Goal: Task Accomplishment & Management: Complete application form

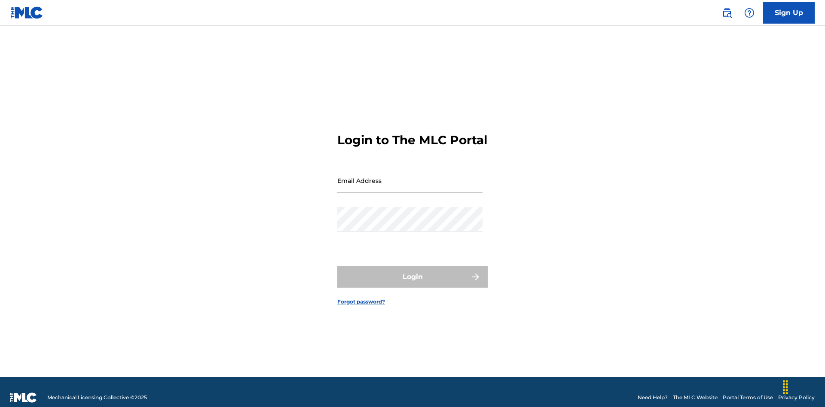
scroll to position [11, 0]
click at [410, 177] on input "Email Address" at bounding box center [409, 180] width 145 height 24
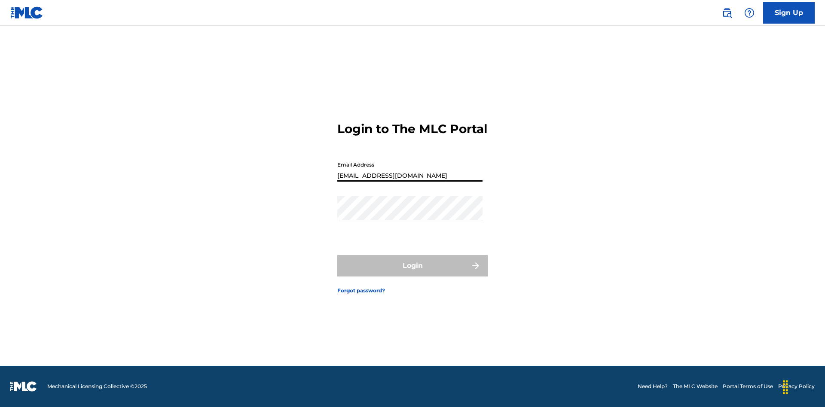
type input "[EMAIL_ADDRESS][DOMAIN_NAME]"
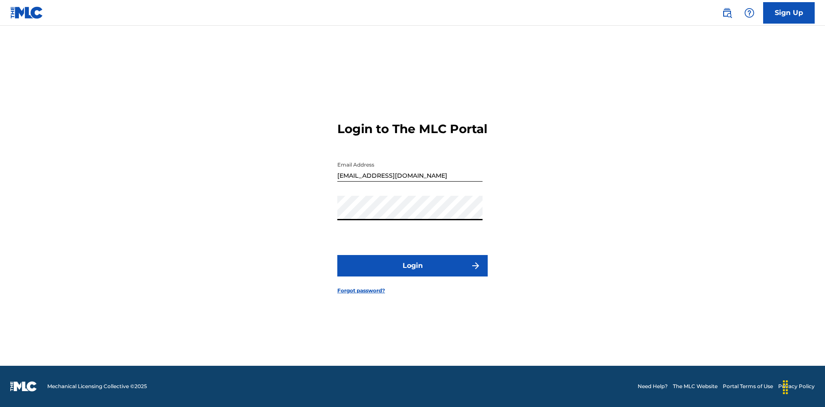
click at [413, 273] on button "Login" at bounding box center [412, 265] width 150 height 21
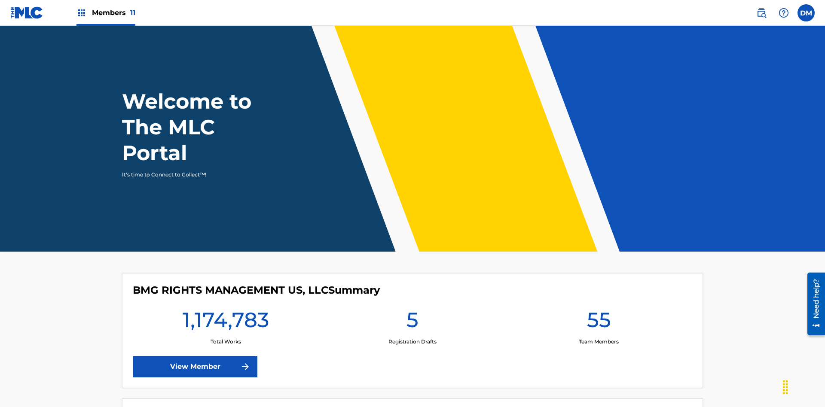
click at [106, 12] on span "Members 11" at bounding box center [113, 13] width 43 height 10
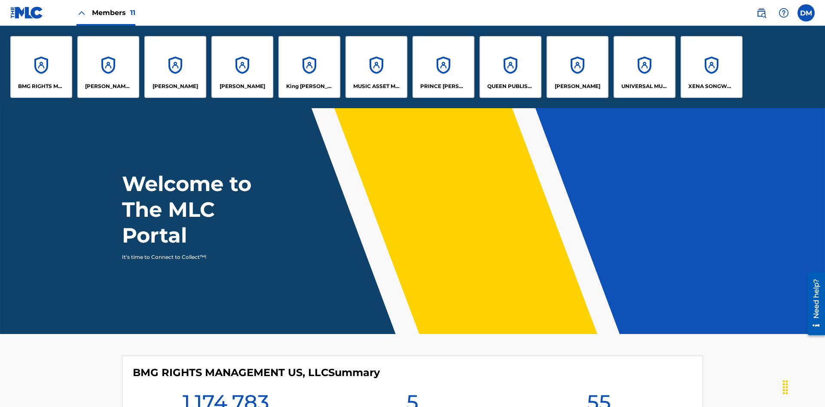
click at [309, 86] on p "King [PERSON_NAME]" at bounding box center [309, 87] width 47 height 8
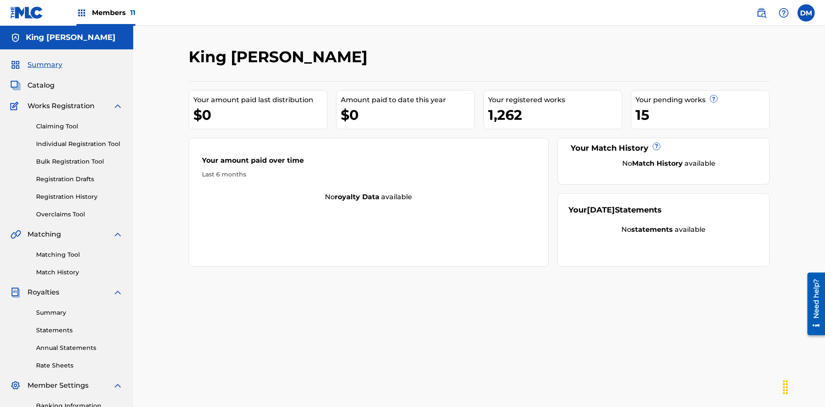
click at [80, 122] on link "Claiming Tool" at bounding box center [79, 126] width 87 height 9
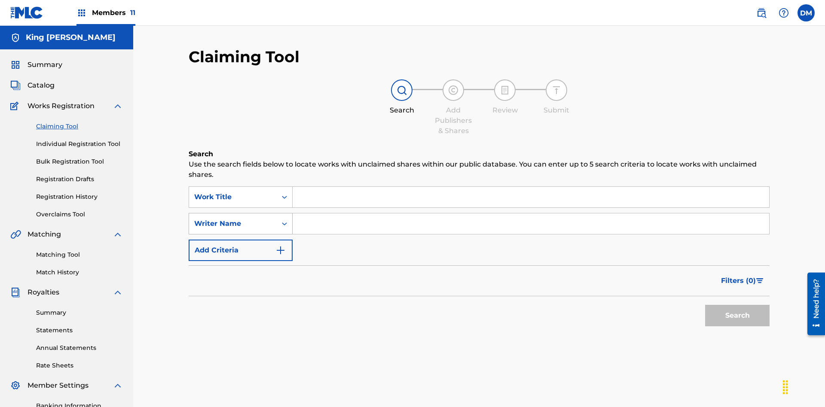
click at [233, 219] on div "Writer Name" at bounding box center [232, 224] width 77 height 10
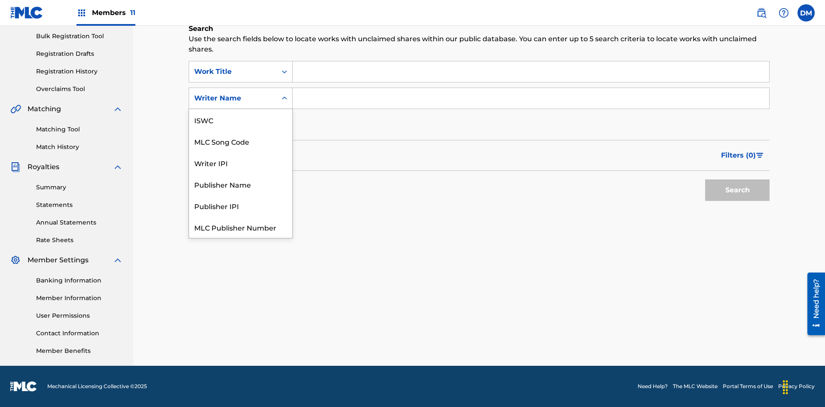
scroll to position [21, 0]
click at [241, 120] on div "MLC Song Code" at bounding box center [240, 119] width 103 height 21
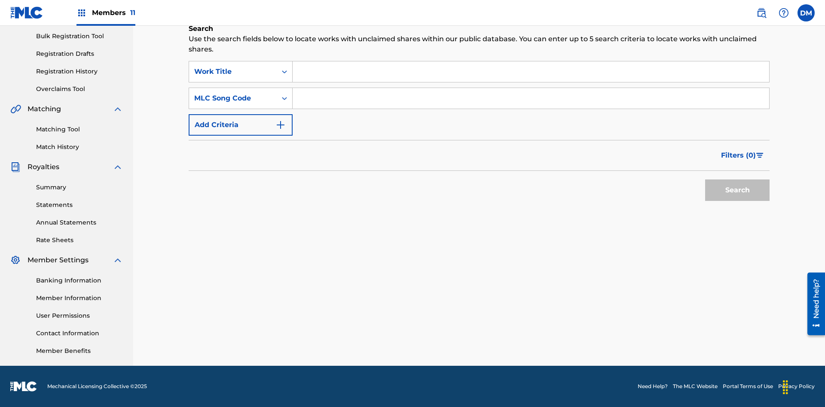
click at [531, 72] on input "Search Form" at bounding box center [531, 71] width 477 height 21
type input "NON-OWNED WORK TO CLAIM"
click at [531, 98] on input "Search Form" at bounding box center [531, 98] width 477 height 21
type input "RB0ZQR"
click at [737, 190] on button "Search" at bounding box center [737, 190] width 64 height 21
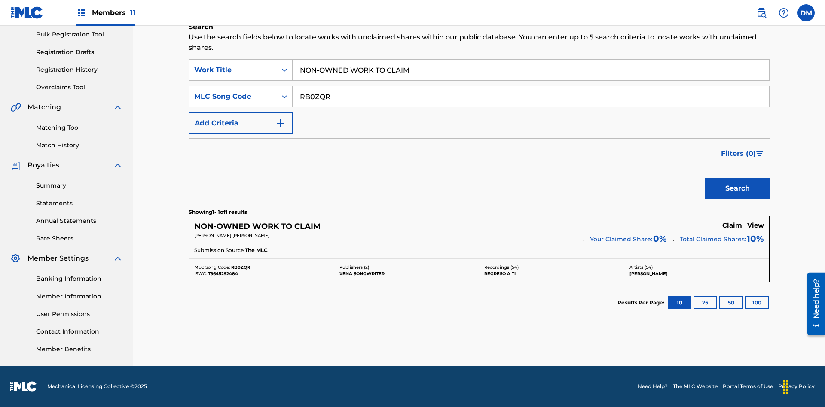
scroll to position [216, 0]
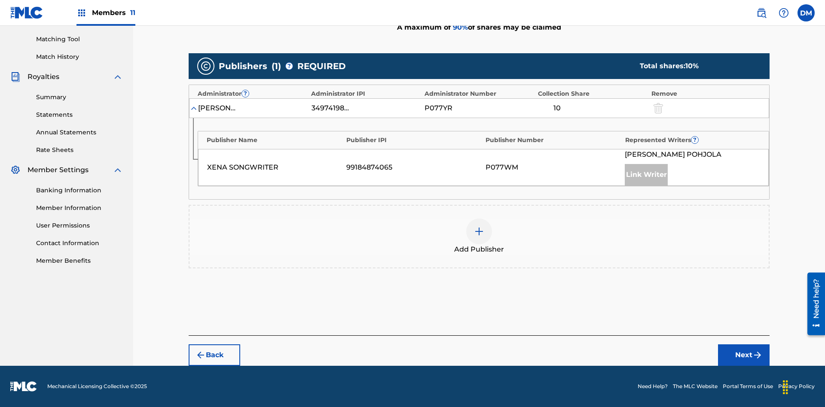
click at [744, 355] on button "Next" at bounding box center [744, 355] width 52 height 21
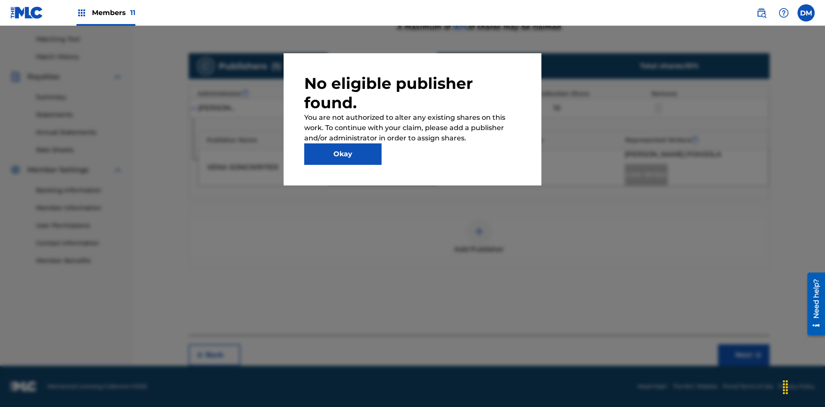
click at [343, 154] on button "Okay" at bounding box center [342, 154] width 77 height 21
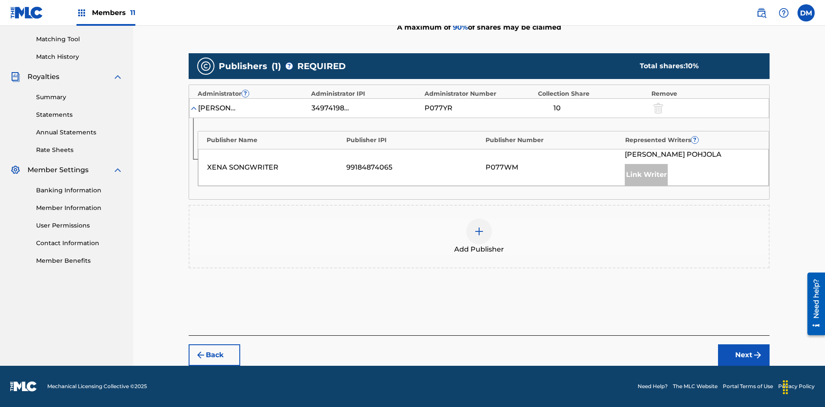
click at [479, 232] on img at bounding box center [479, 231] width 10 height 10
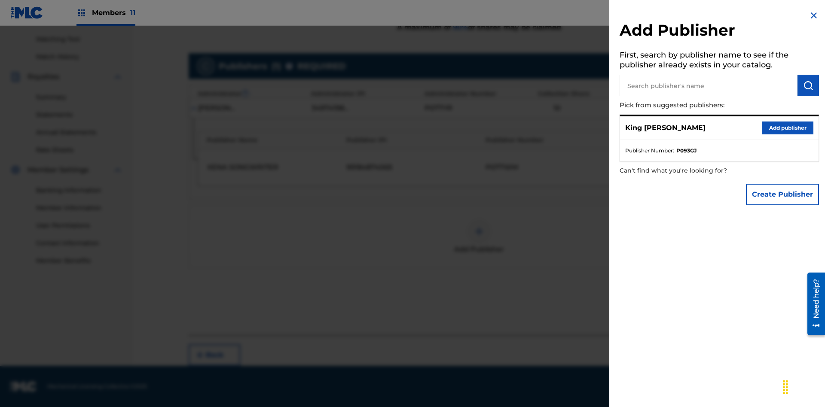
click at [709, 86] on input "text" at bounding box center [709, 85] width 178 height 21
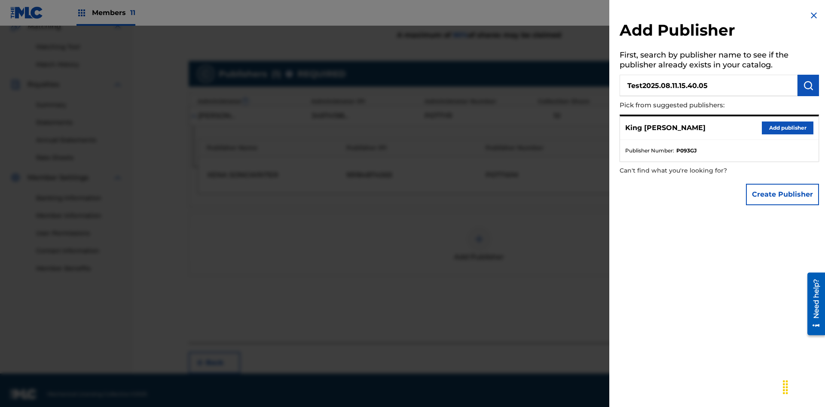
type input "Test2025.08.11.15.40.05"
click at [808, 86] on img "submit" at bounding box center [808, 85] width 10 height 10
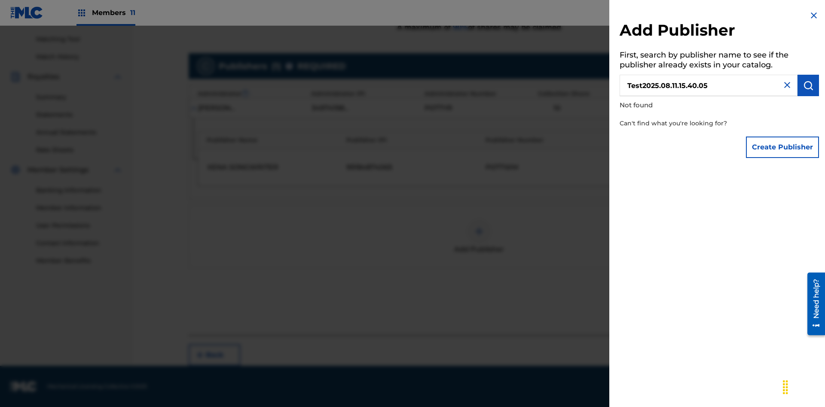
click at [783, 147] on button "Create Publisher" at bounding box center [782, 147] width 73 height 21
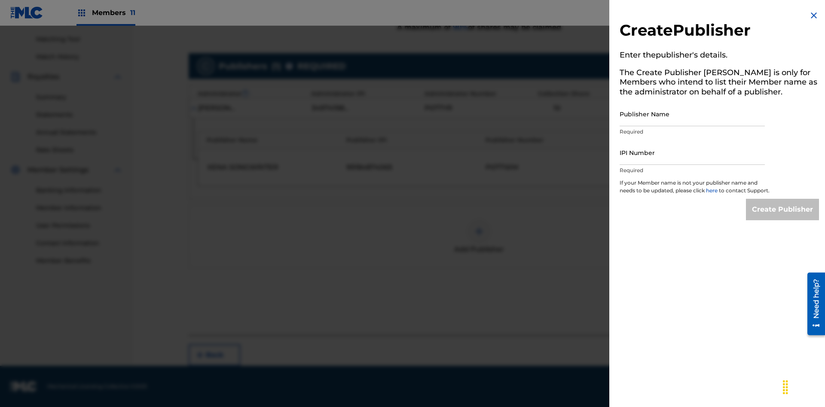
click at [692, 114] on input "Publisher Name" at bounding box center [692, 114] width 145 height 24
type input "Test2025.08.11.15.40.09"
click at [692, 153] on input "IPI Number" at bounding box center [692, 153] width 145 height 24
click at [783, 217] on input "Create Publisher" at bounding box center [782, 209] width 73 height 21
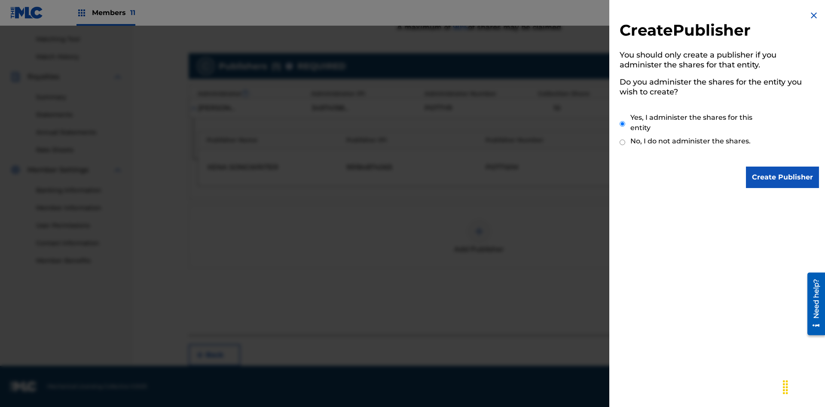
click at [623, 124] on input "Yes, I administer the shares for this entity" at bounding box center [623, 124] width 6 height 18
click at [783, 177] on input "Create Publisher" at bounding box center [782, 177] width 73 height 21
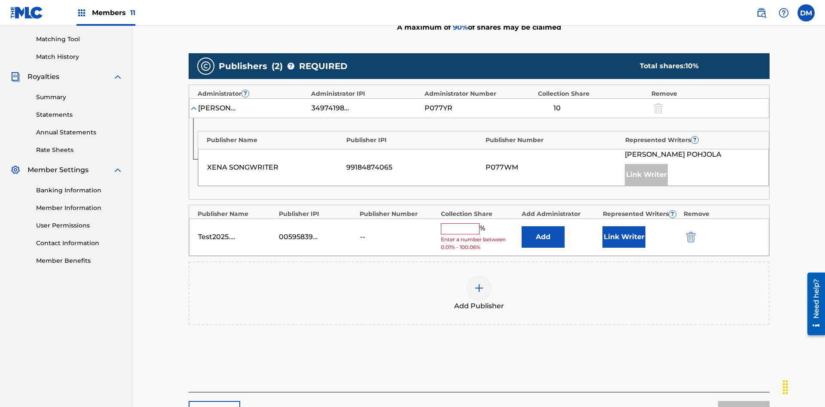
scroll to position [266, 0]
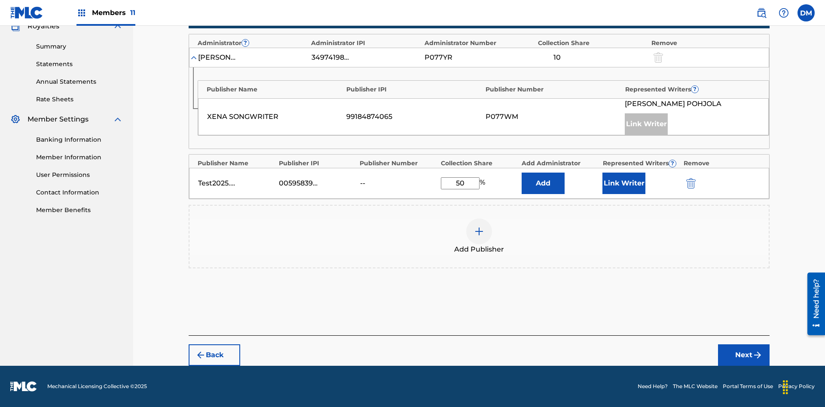
type input "50"
click at [624, 184] on button "Link Writer" at bounding box center [624, 183] width 43 height 21
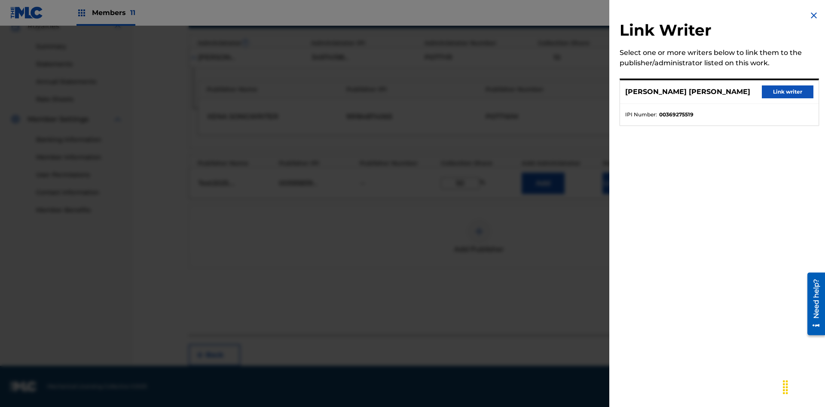
click at [788, 92] on button "Link writer" at bounding box center [788, 92] width 52 height 13
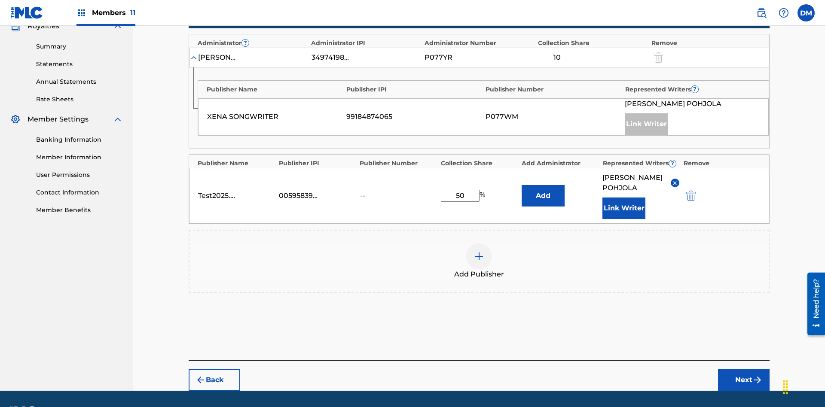
click at [624, 198] on button "Link Writer" at bounding box center [624, 208] width 43 height 21
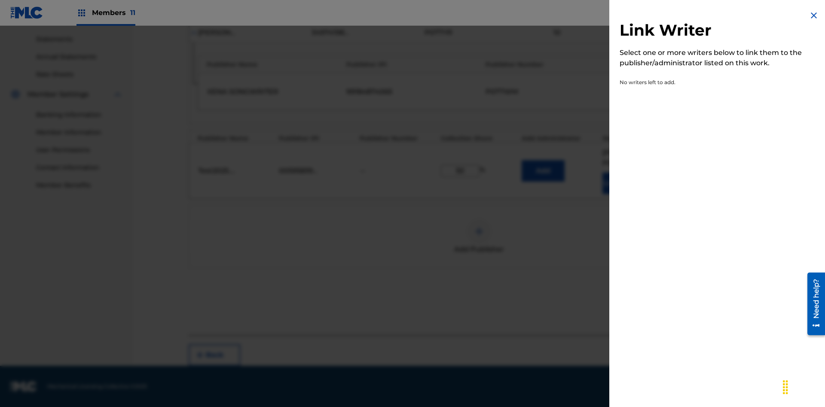
click at [814, 15] on img at bounding box center [814, 15] width 10 height 10
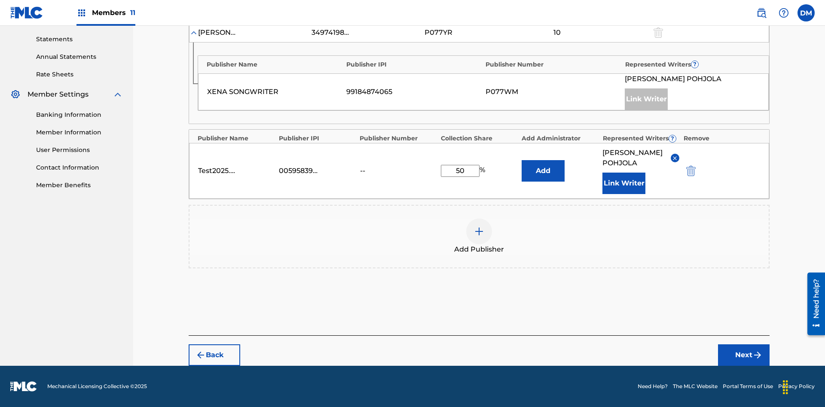
click at [543, 166] on button "Add" at bounding box center [543, 170] width 43 height 21
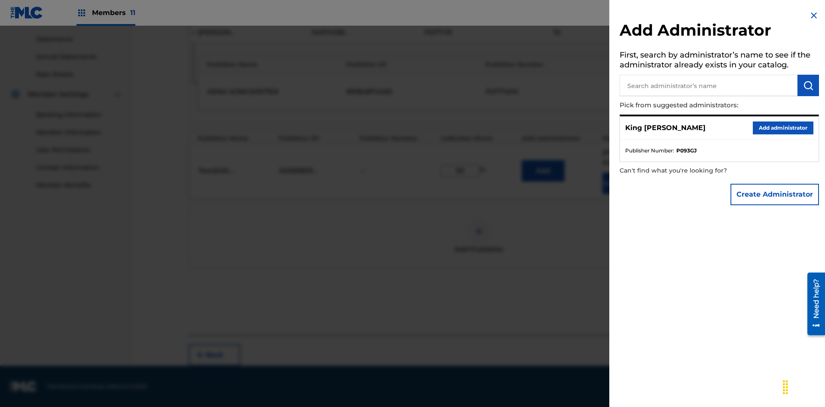
click at [709, 86] on input "text" at bounding box center [709, 85] width 178 height 21
type input "Test2025.08.11.15.40.27"
click at [808, 86] on img "submit" at bounding box center [808, 85] width 10 height 10
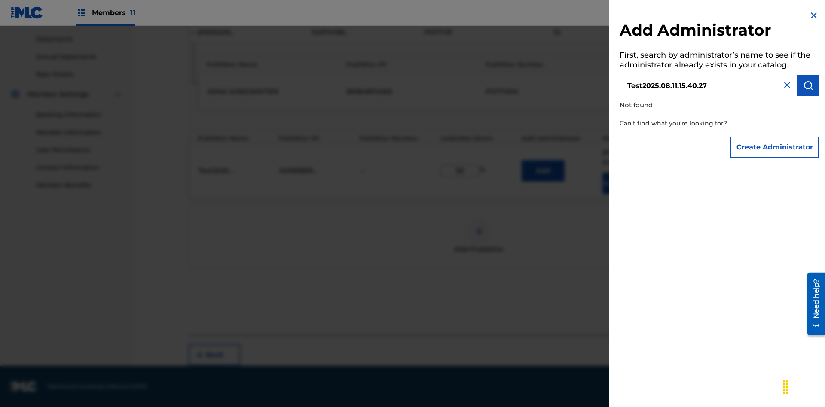
click at [775, 147] on button "Create Administrator" at bounding box center [775, 147] width 89 height 21
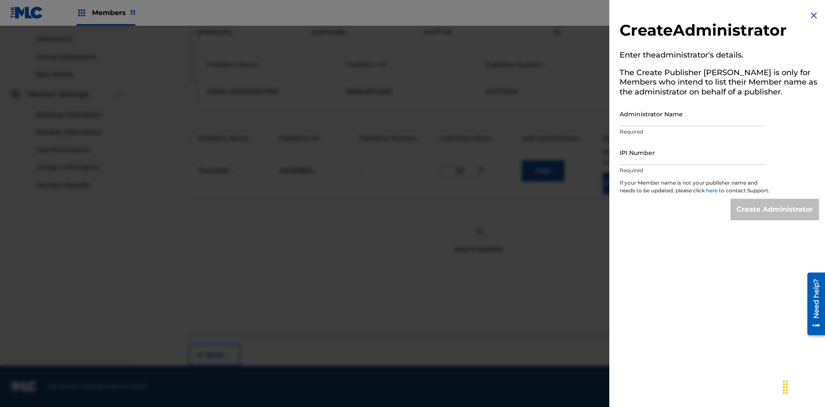
click at [692, 114] on input "Administrator Name" at bounding box center [692, 114] width 145 height 24
type input "Test2025.08.11.15.40.31"
click at [692, 153] on input "IPI Number" at bounding box center [692, 153] width 145 height 24
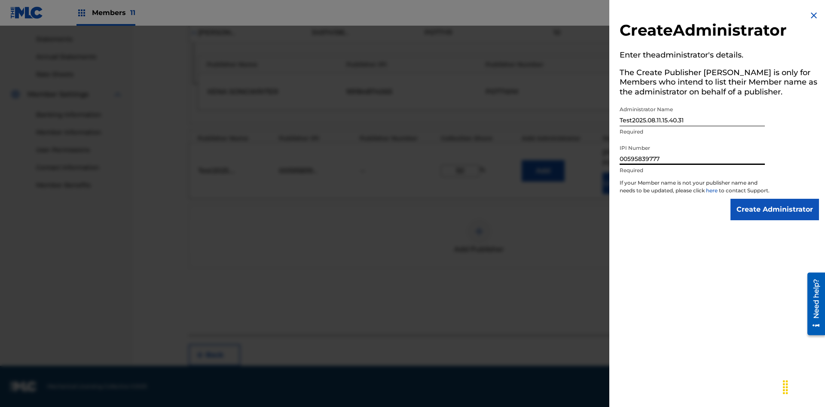
type input "00595839777"
click at [775, 217] on input "Create Administrator" at bounding box center [775, 209] width 89 height 21
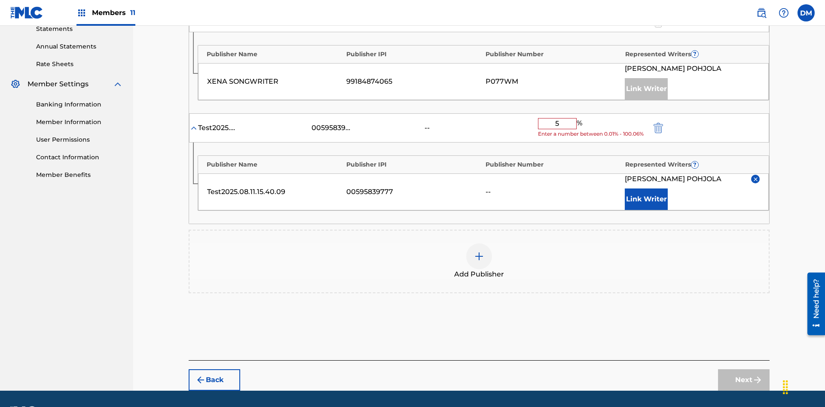
type input "50"
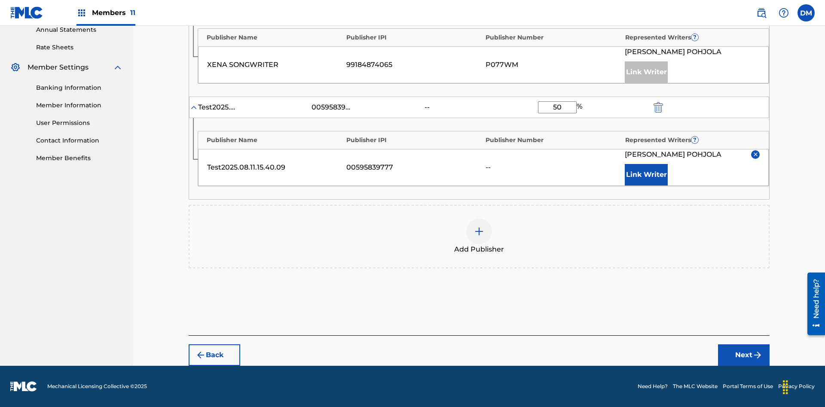
click at [744, 355] on button "Next" at bounding box center [744, 355] width 52 height 21
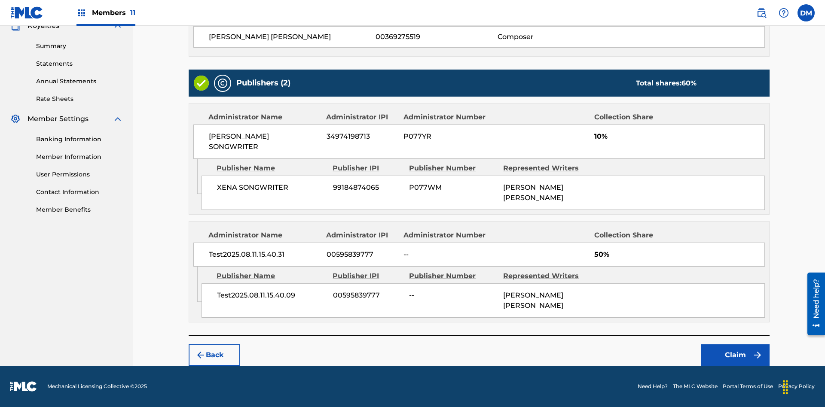
scroll to position [257, 0]
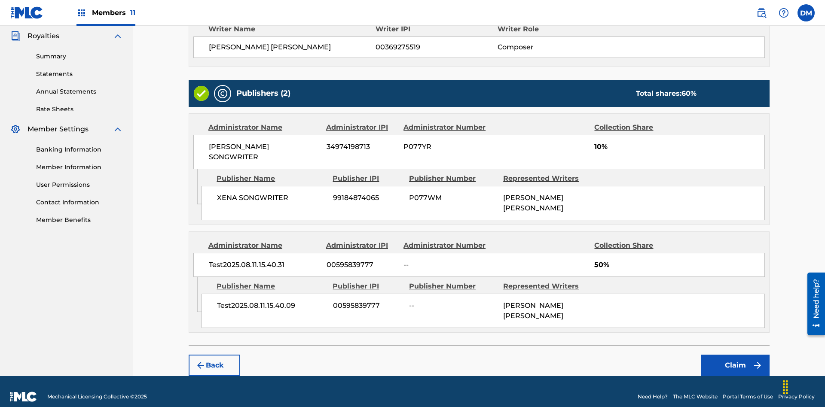
click at [735, 355] on button "Claim" at bounding box center [735, 365] width 69 height 21
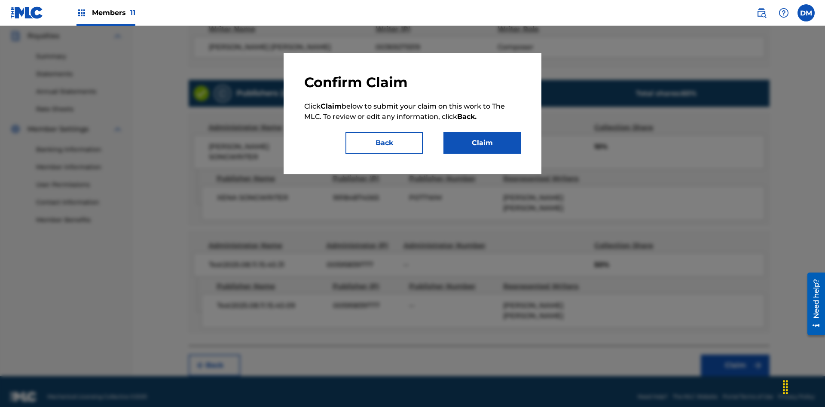
click at [482, 143] on button "Claim" at bounding box center [482, 142] width 77 height 21
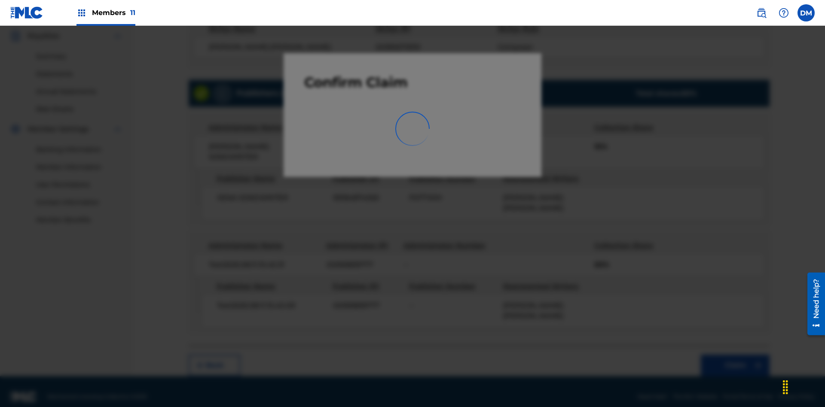
scroll to position [125, 0]
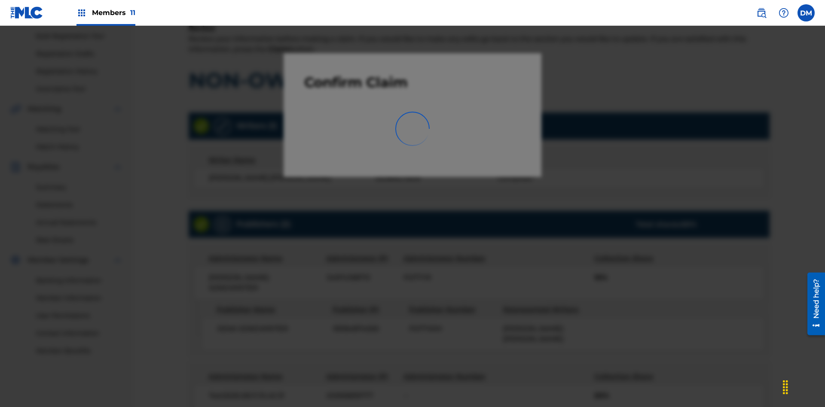
click at [80, 71] on link "Registration History" at bounding box center [79, 71] width 87 height 9
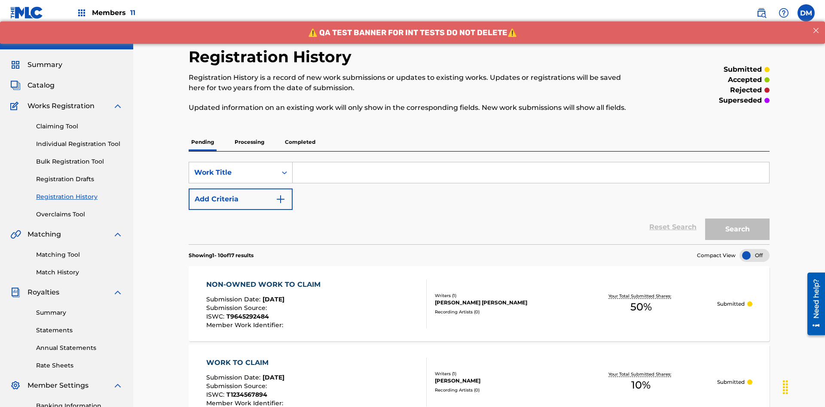
click at [531, 162] on input "Search Form" at bounding box center [531, 172] width 477 height 21
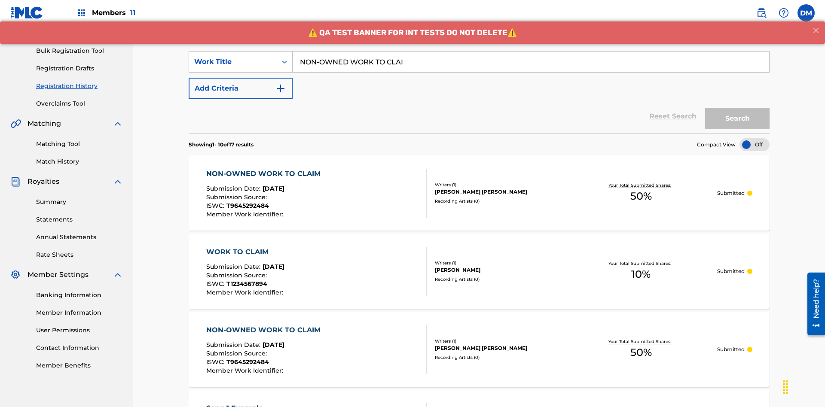
type input "NON-OWNED WORK TO CLAIM"
